Goal: Task Accomplishment & Management: Manage account settings

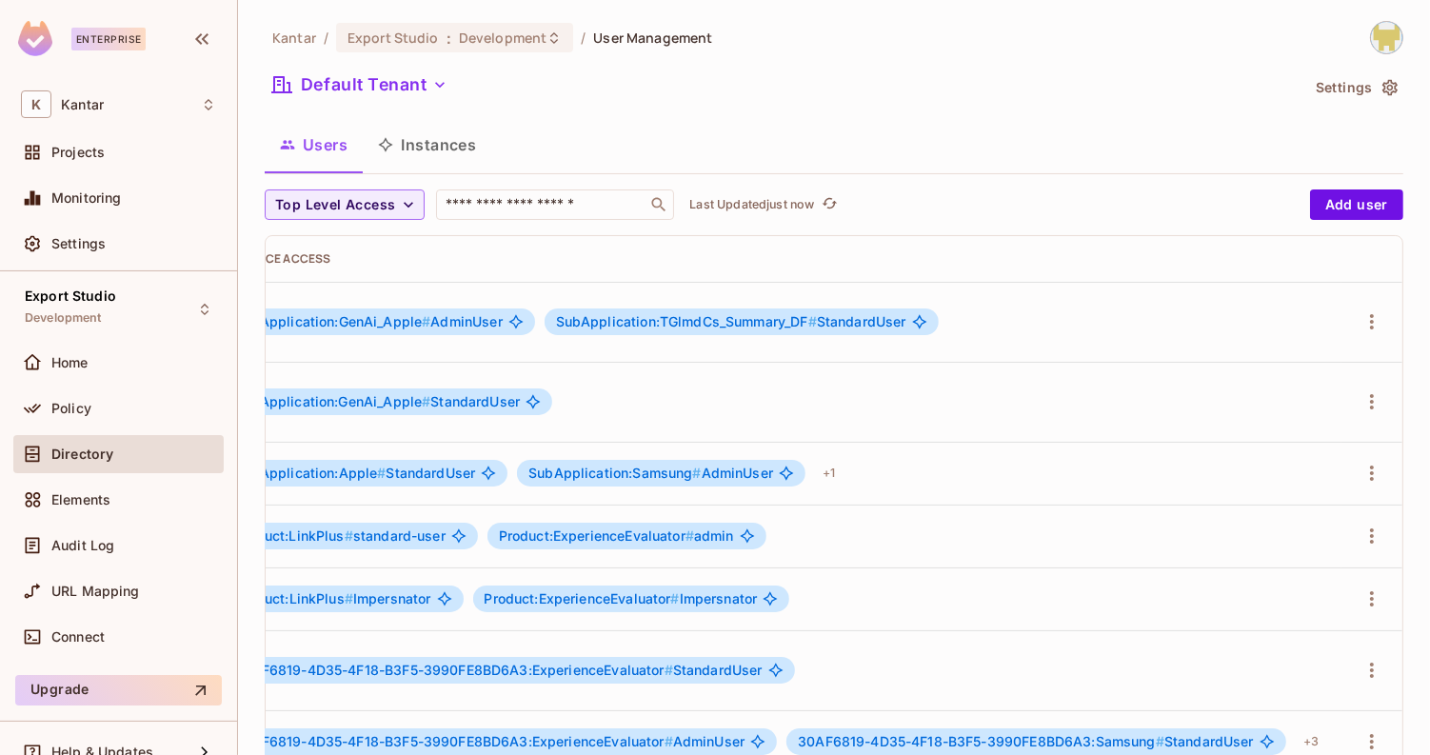
scroll to position [0, 803]
click at [1372, 394] on icon "button" at bounding box center [1372, 401] width 4 height 15
click at [1303, 462] on div "Edit Attributes" at bounding box center [1307, 460] width 94 height 19
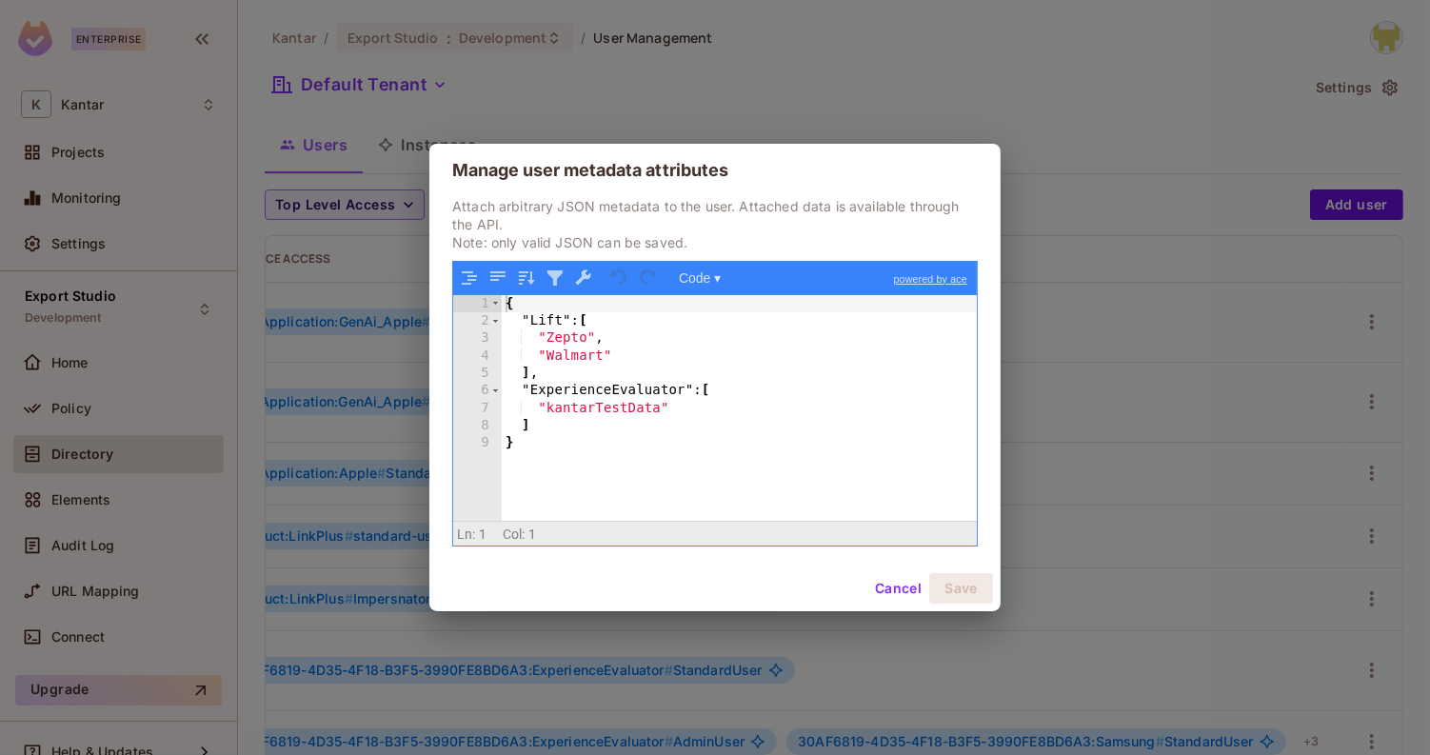
click at [882, 597] on button "Cancel" at bounding box center [898, 588] width 62 height 30
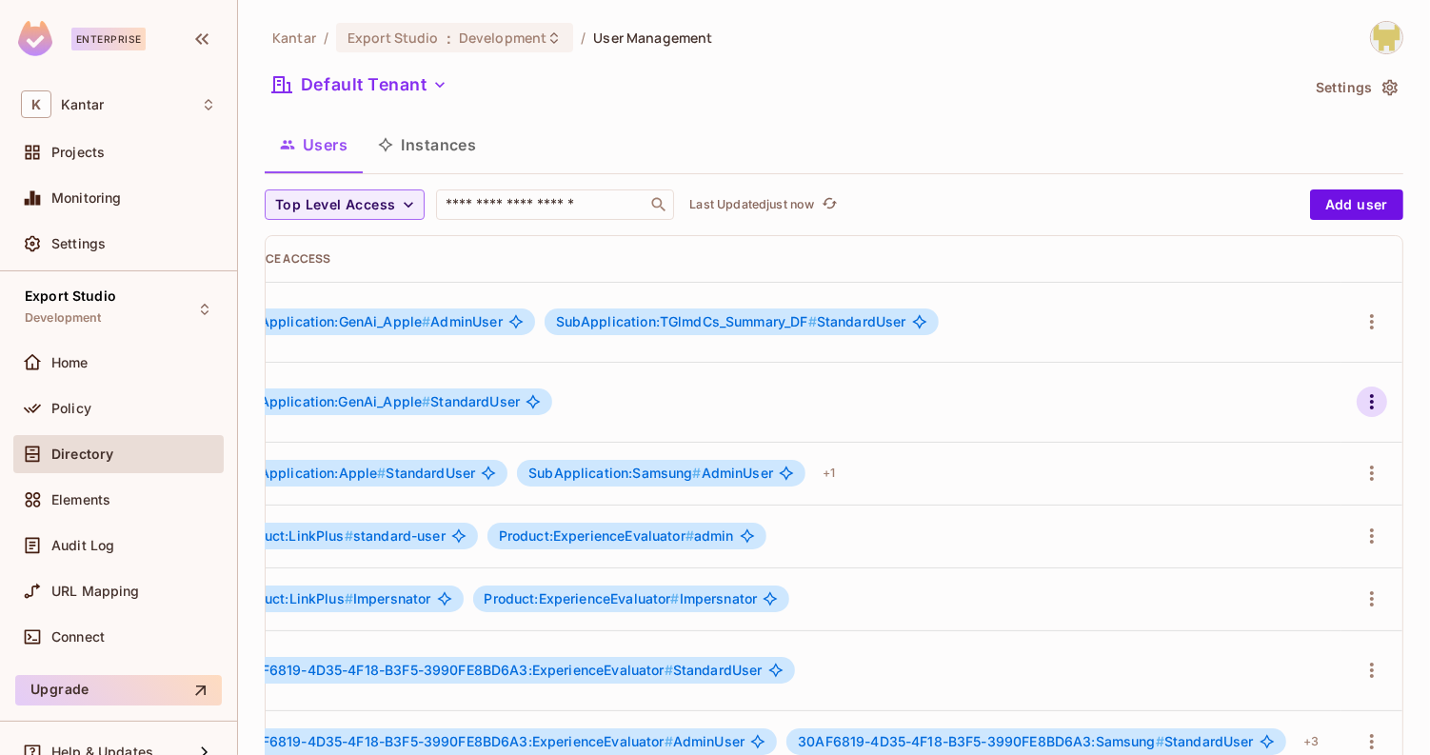
click at [1381, 390] on icon "button" at bounding box center [1371, 401] width 23 height 23
click at [1282, 422] on div "Edit" at bounding box center [1273, 418] width 26 height 19
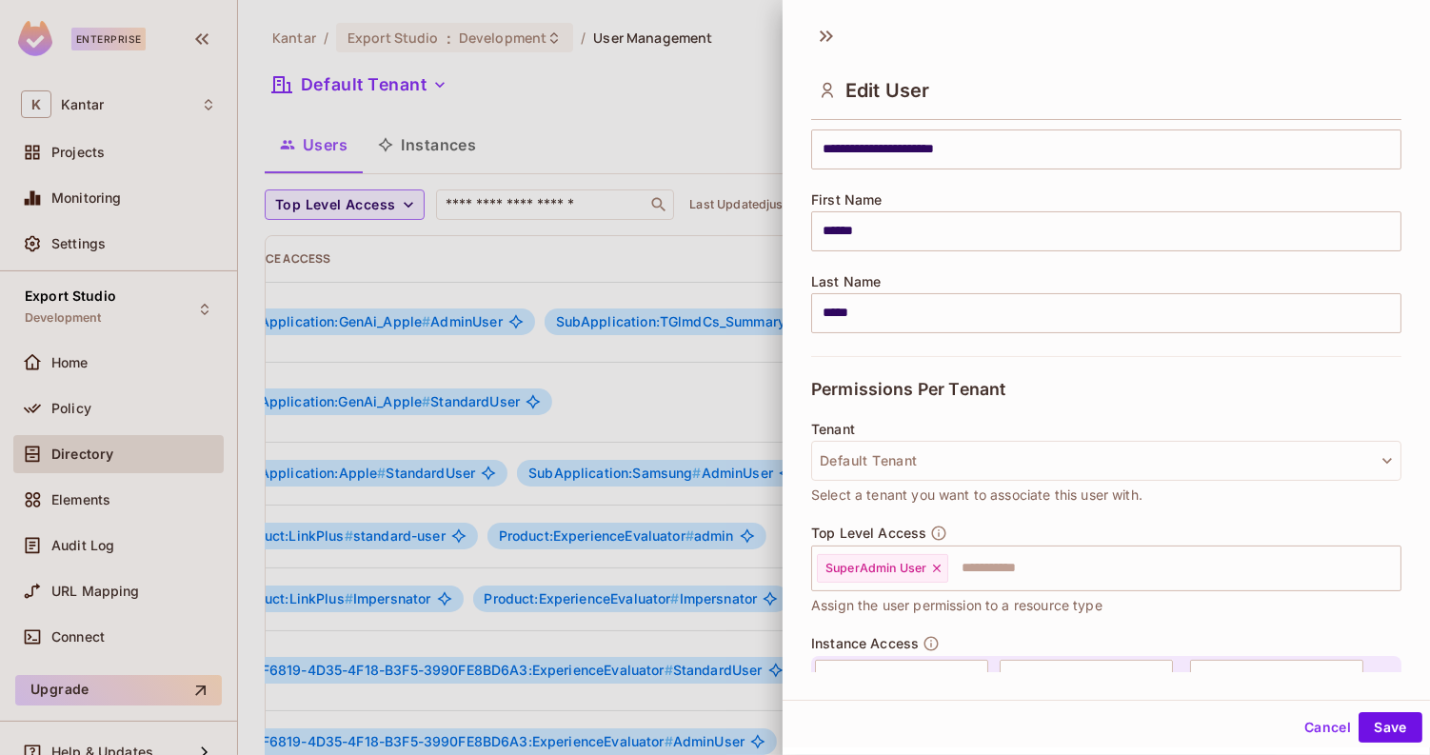
scroll to position [311, 0]
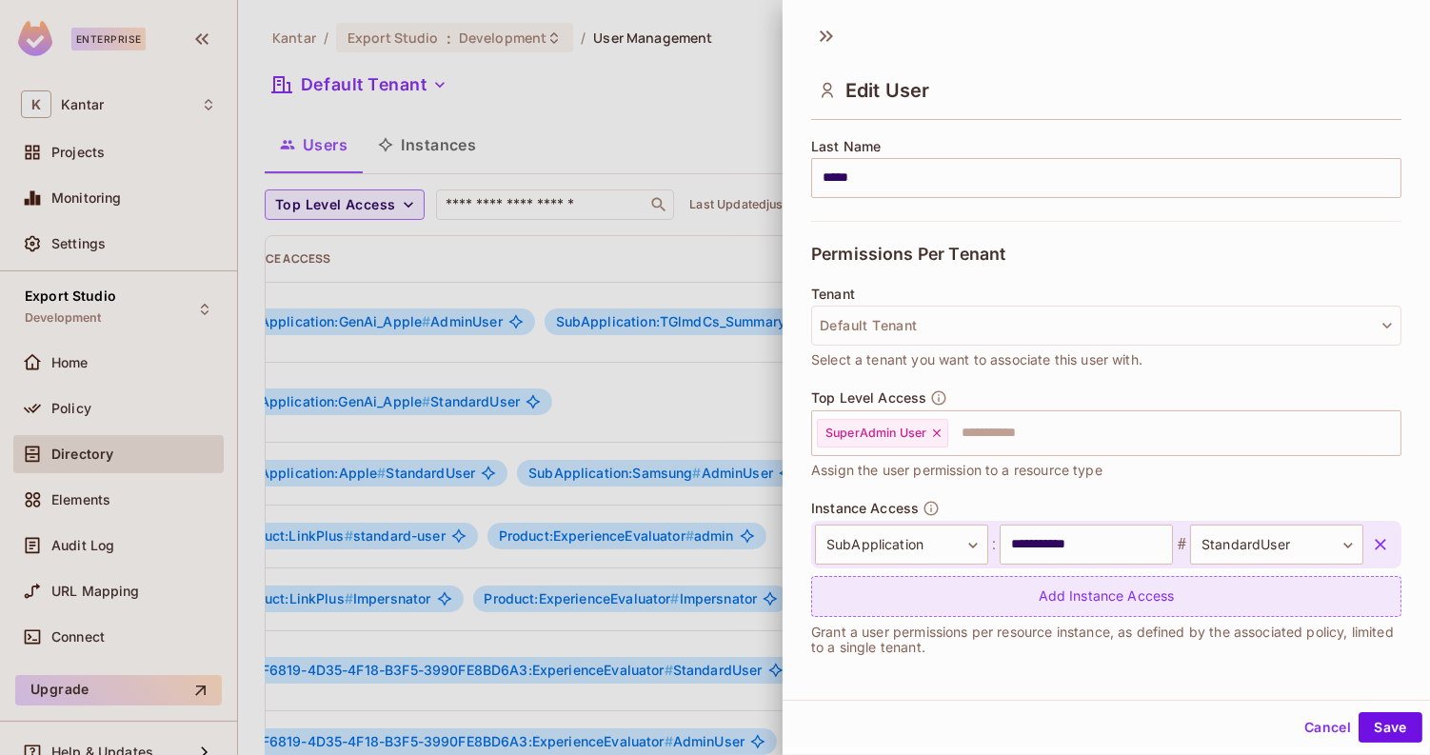
click at [1053, 608] on div "Add Instance Access" at bounding box center [1106, 596] width 590 height 41
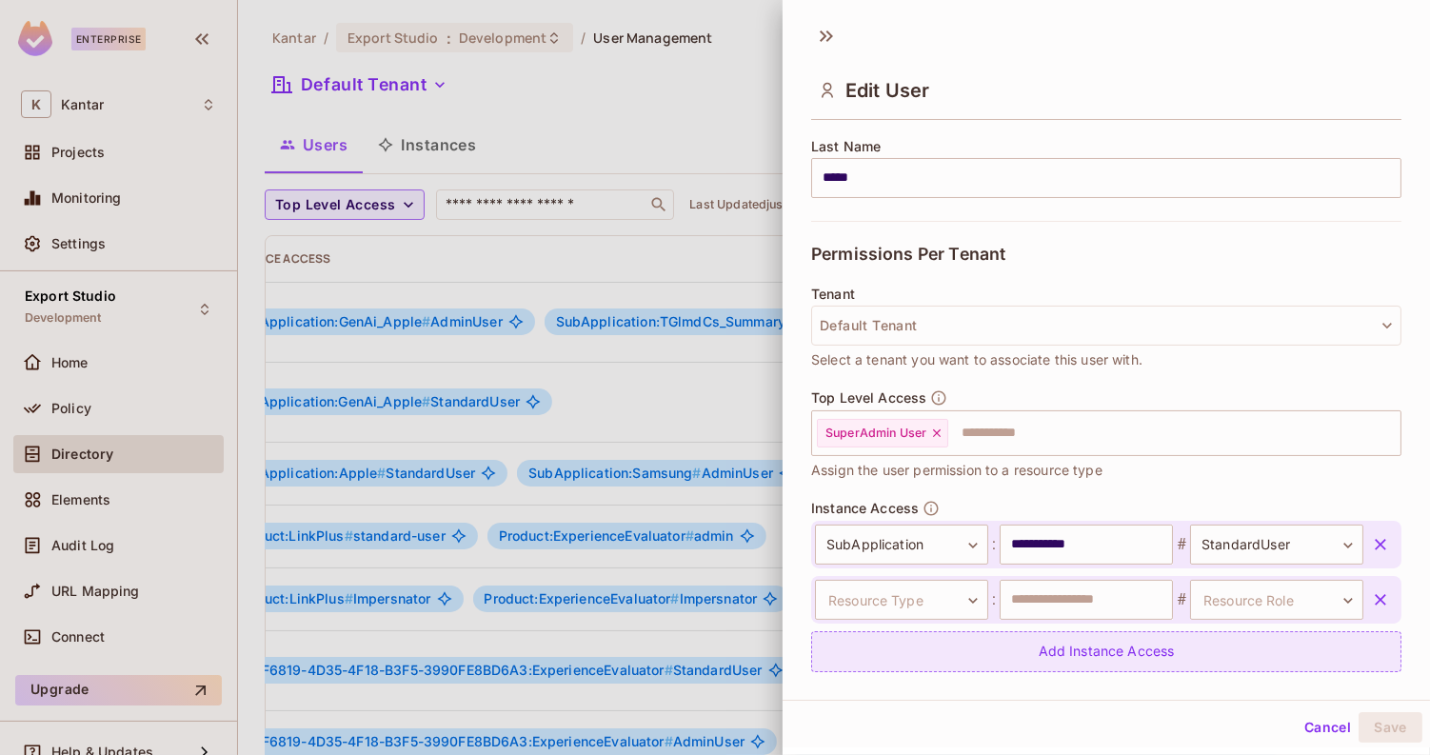
scroll to position [367, 0]
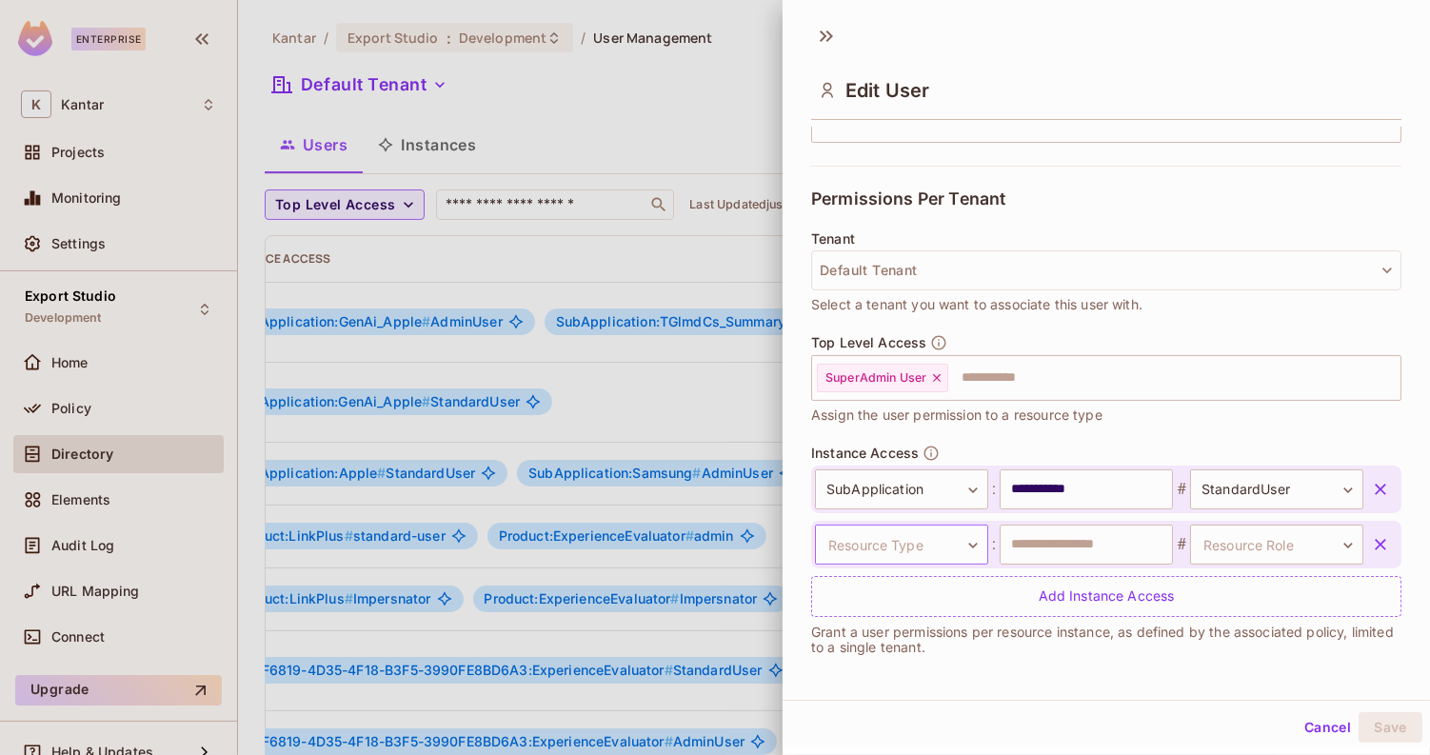
click at [946, 550] on body "Enterprise K Kantar Projects Monitoring Settings Export Studio Development Home…" at bounding box center [715, 377] width 1430 height 755
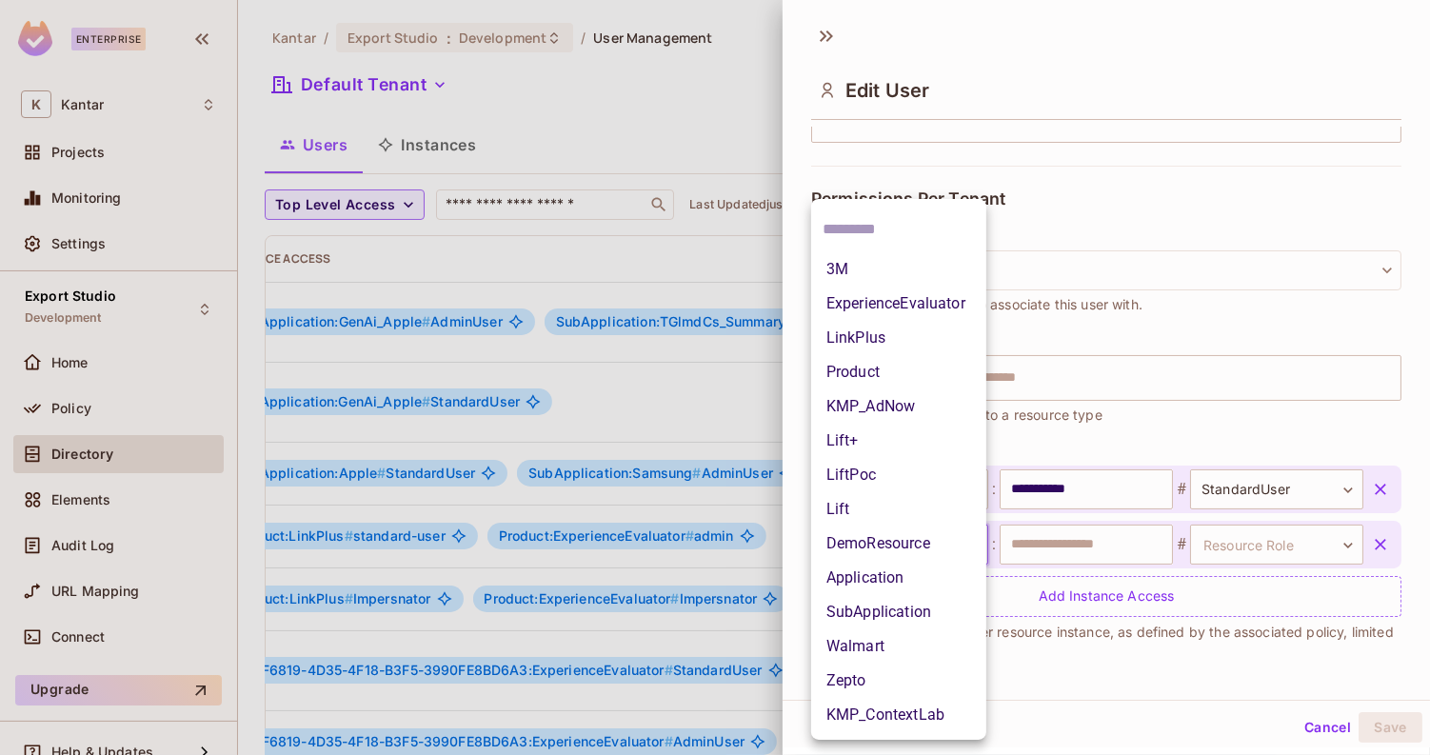
click at [873, 270] on li "3M" at bounding box center [898, 269] width 175 height 34
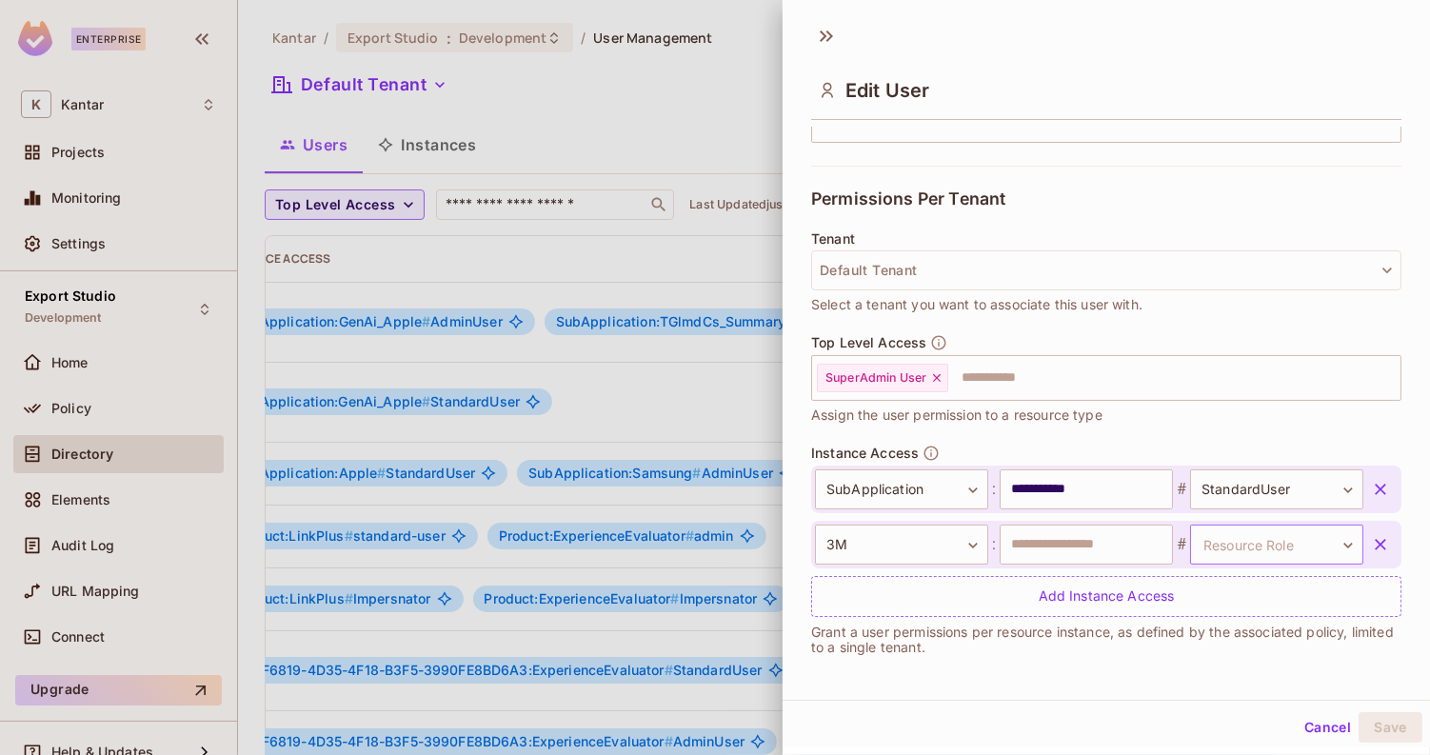
click at [1236, 549] on body "Enterprise K Kantar Projects Monitoring Settings Export Studio Development Home…" at bounding box center [715, 377] width 1430 height 755
click at [1120, 555] on div at bounding box center [715, 377] width 1430 height 755
click at [1120, 552] on input "text" at bounding box center [1086, 545] width 173 height 40
type input "**********"
click at [1207, 544] on body "Enterprise K Kantar Projects Monitoring Settings Export Studio Development Home…" at bounding box center [715, 377] width 1430 height 755
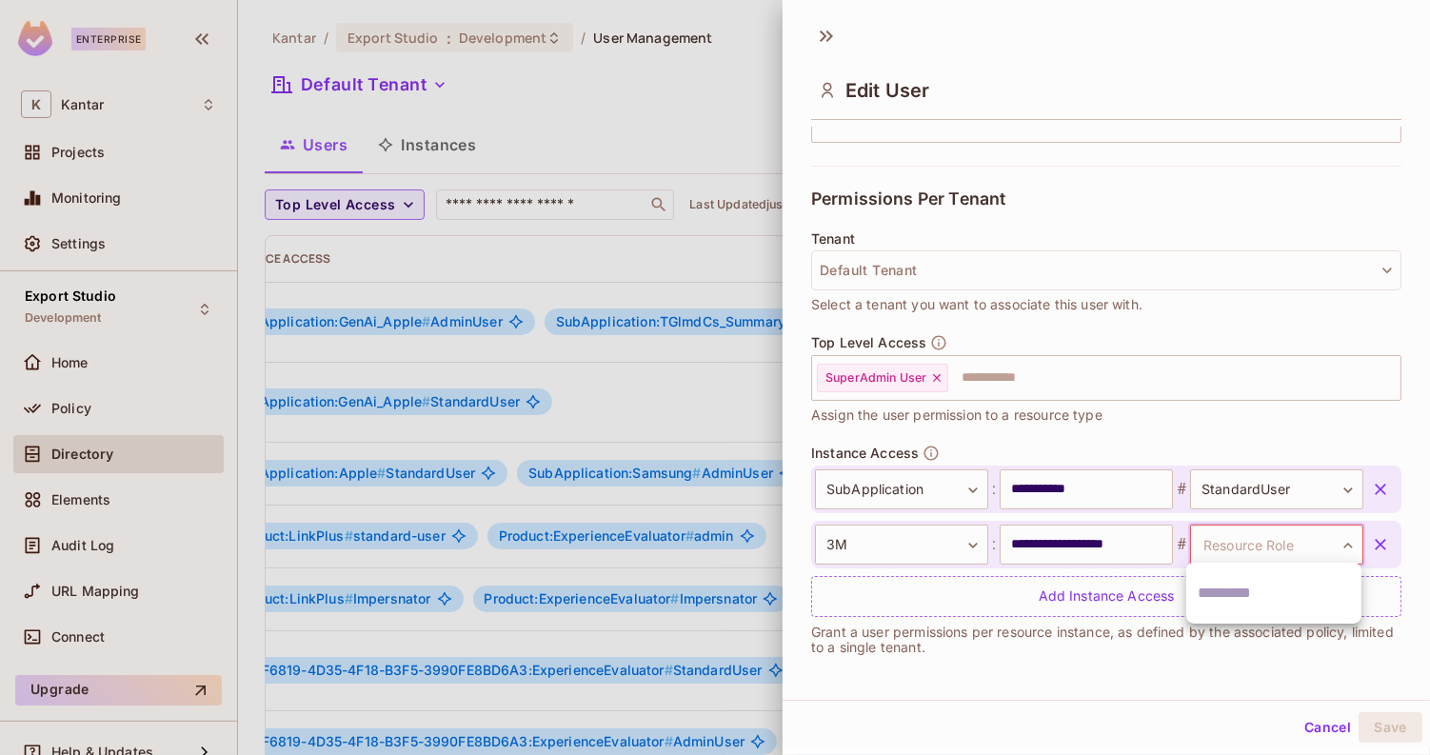
click at [1080, 550] on div at bounding box center [715, 377] width 1430 height 755
click at [955, 550] on body "Enterprise K Kantar Projects Monitoring Settings Export Studio Development Home…" at bounding box center [715, 377] width 1430 height 755
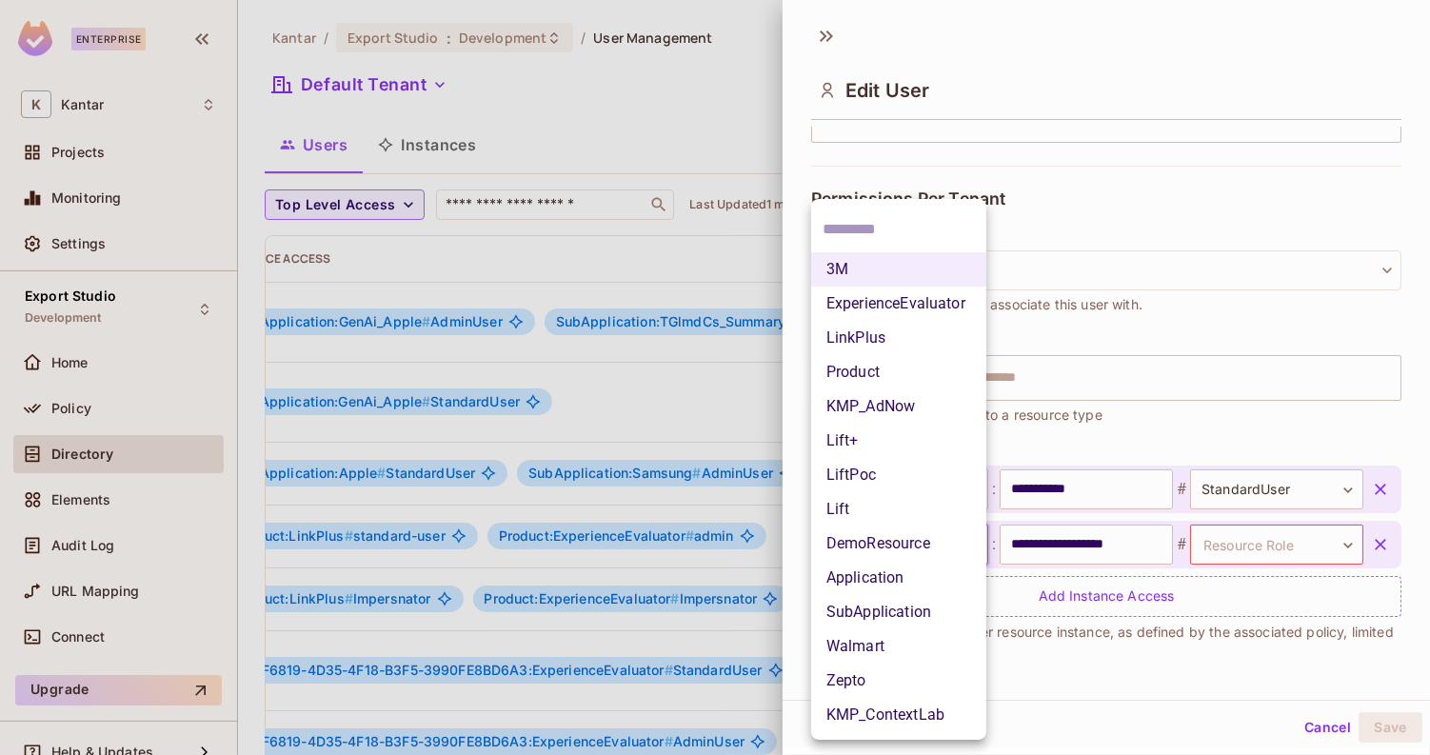
click at [951, 550] on li "DemoResource" at bounding box center [898, 543] width 175 height 34
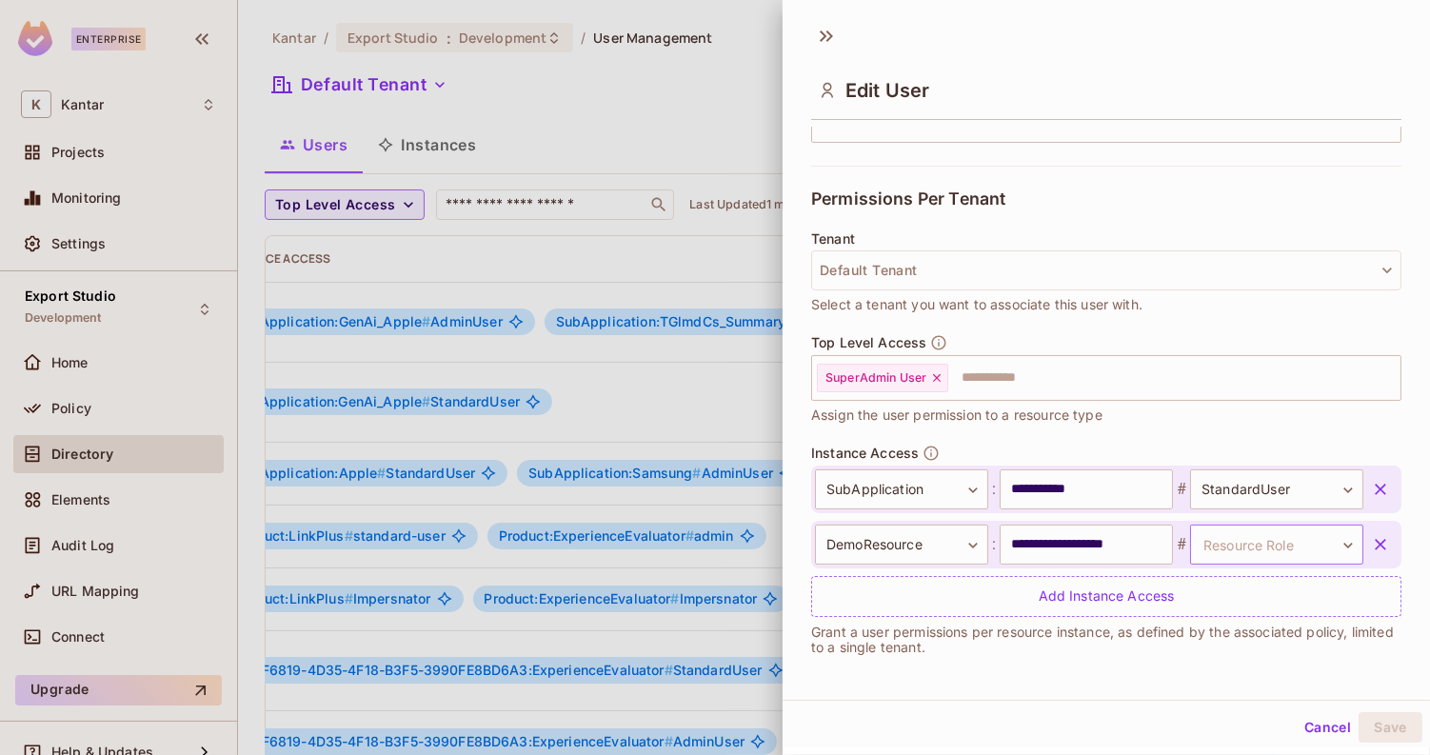
click at [1217, 550] on body "Enterprise K Kantar Projects Monitoring Settings Export Studio Development Home…" at bounding box center [715, 377] width 1430 height 755
click at [950, 536] on div at bounding box center [715, 377] width 1430 height 755
click at [950, 536] on body "Enterprise K Kantar Projects Monitoring Settings Export Studio Development Home…" at bounding box center [715, 377] width 1430 height 755
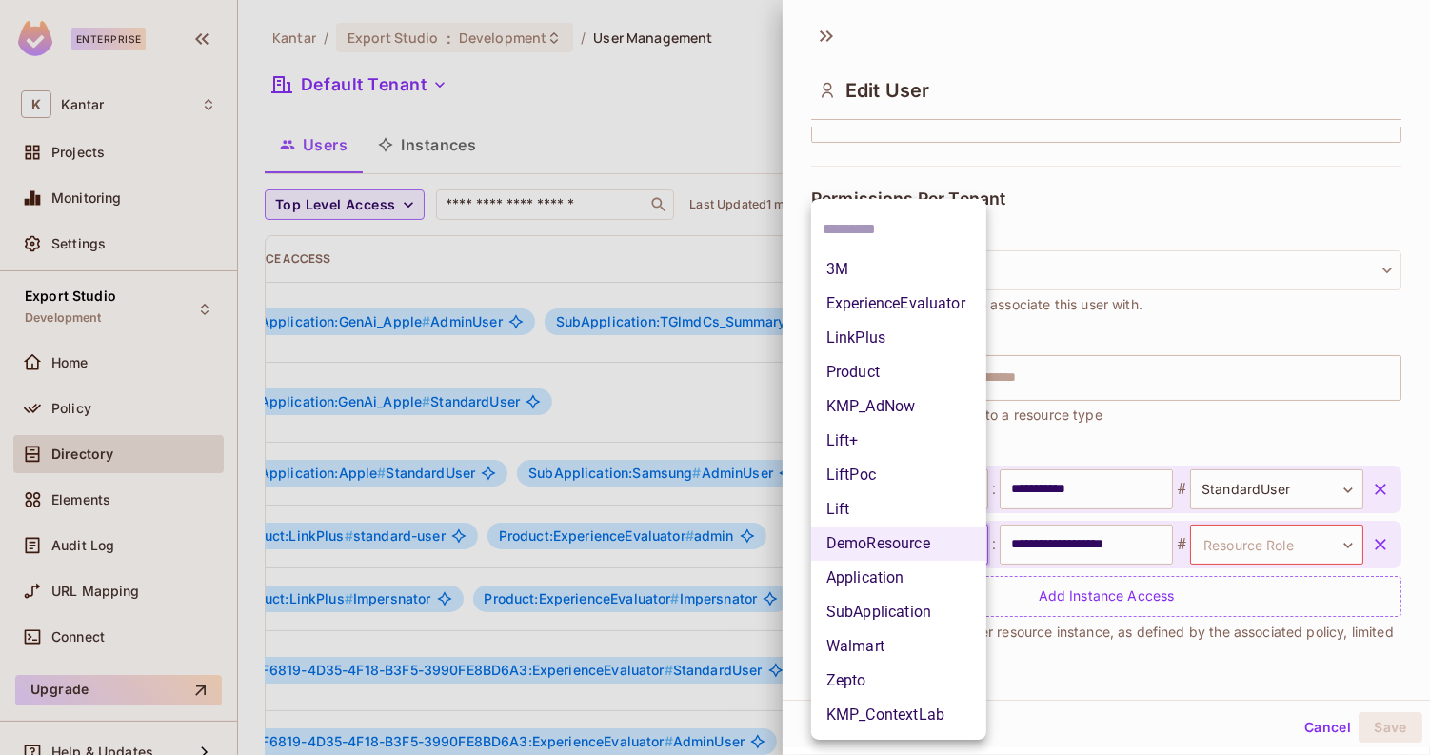
click at [943, 569] on li "Application" at bounding box center [898, 578] width 175 height 34
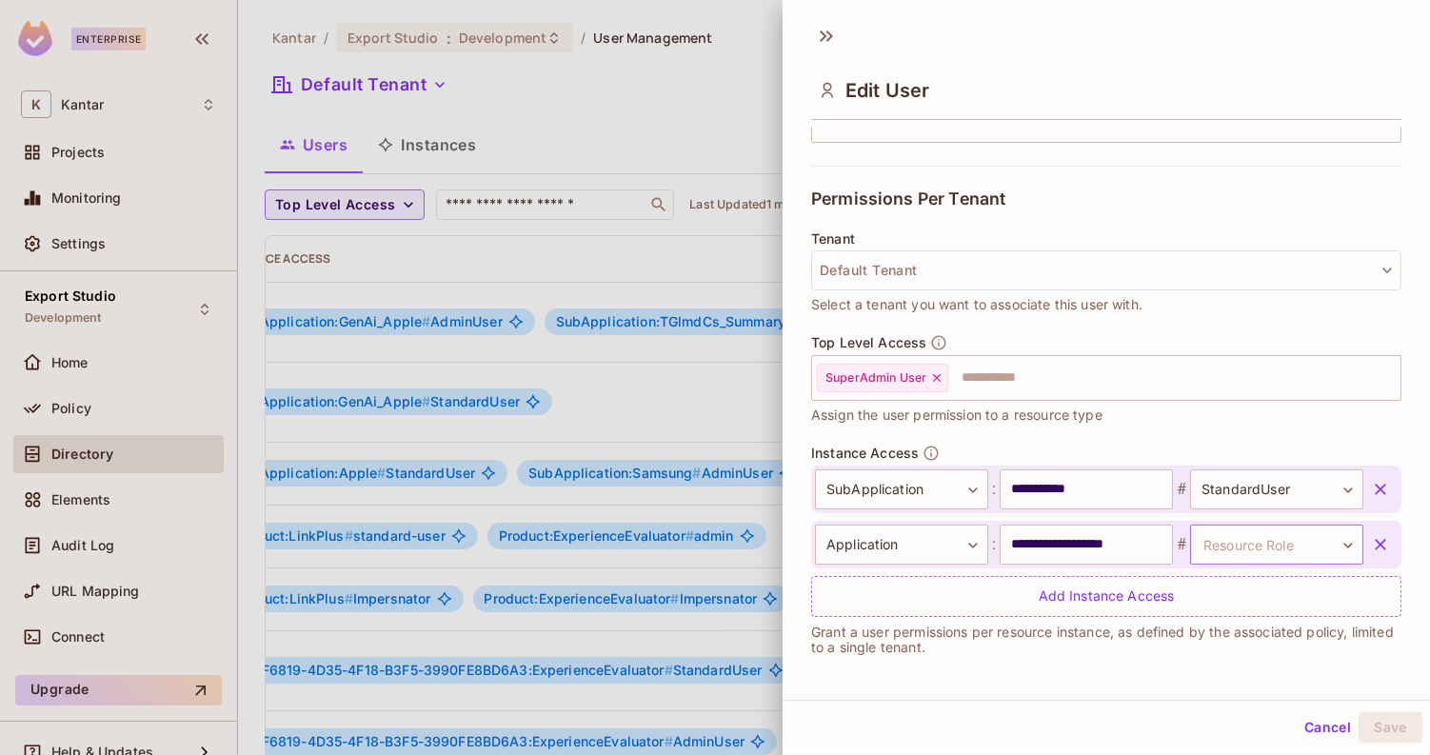
click at [1208, 540] on body "Enterprise K Kantar Projects Monitoring Settings Export Studio Development Home…" at bounding box center [715, 377] width 1430 height 755
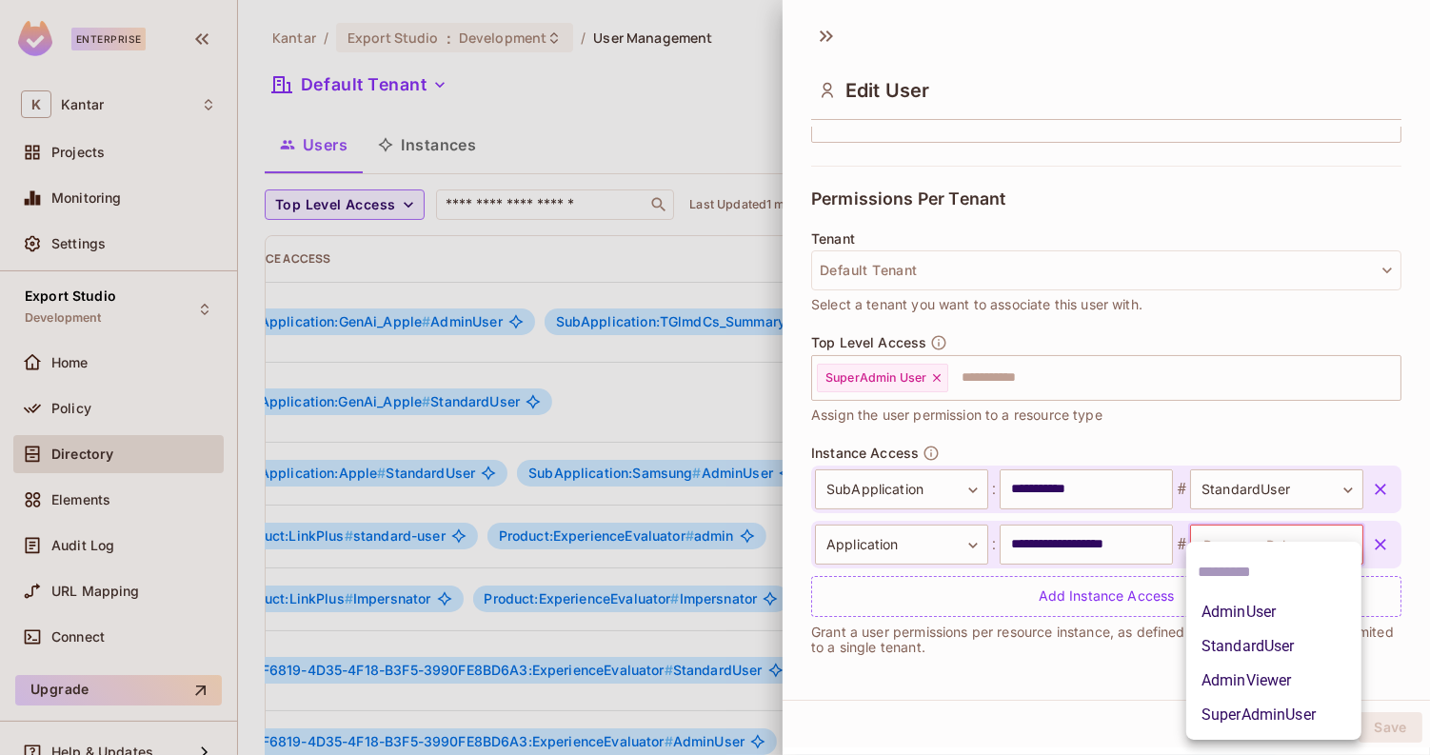
click at [1224, 409] on div at bounding box center [715, 377] width 1430 height 755
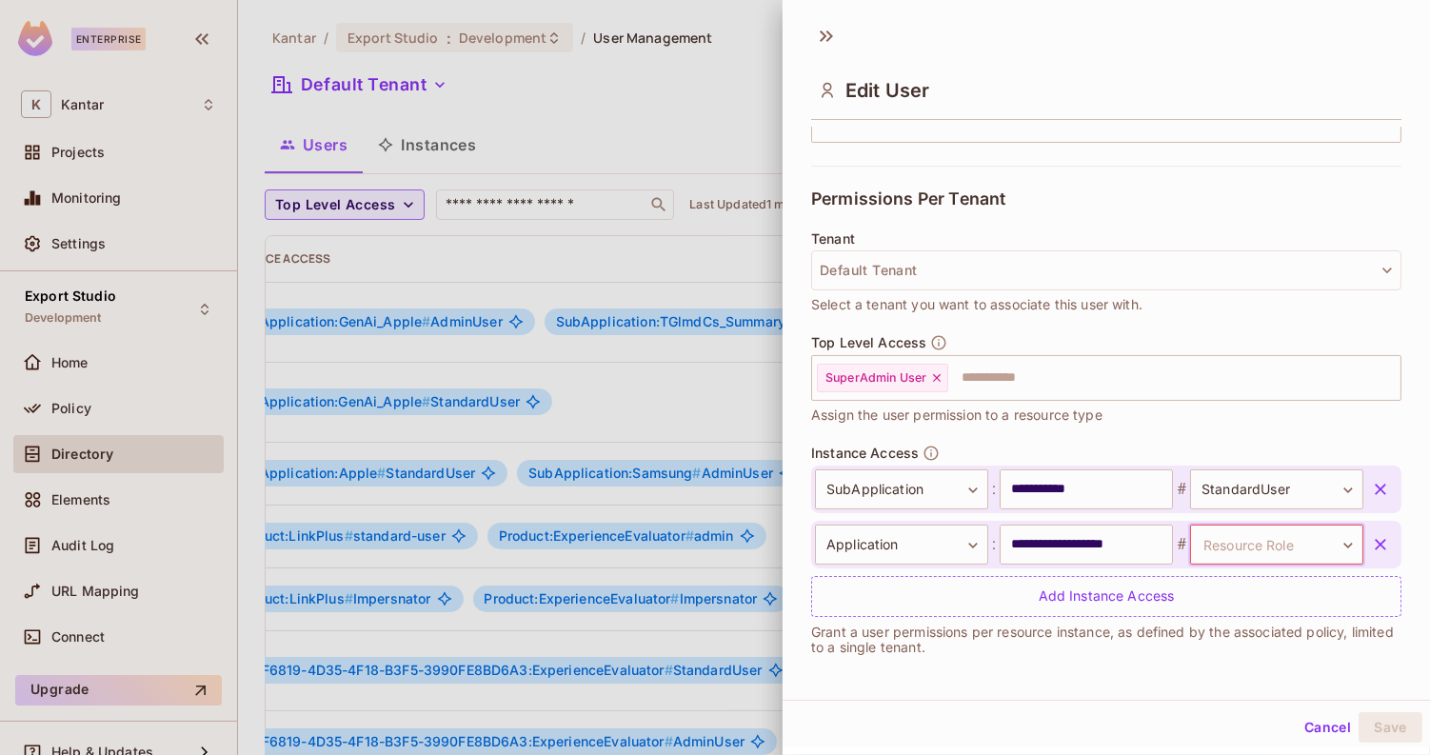
click at [917, 23] on div "Edit User" at bounding box center [1106, 74] width 647 height 106
